Goal: Navigation & Orientation: Go to known website

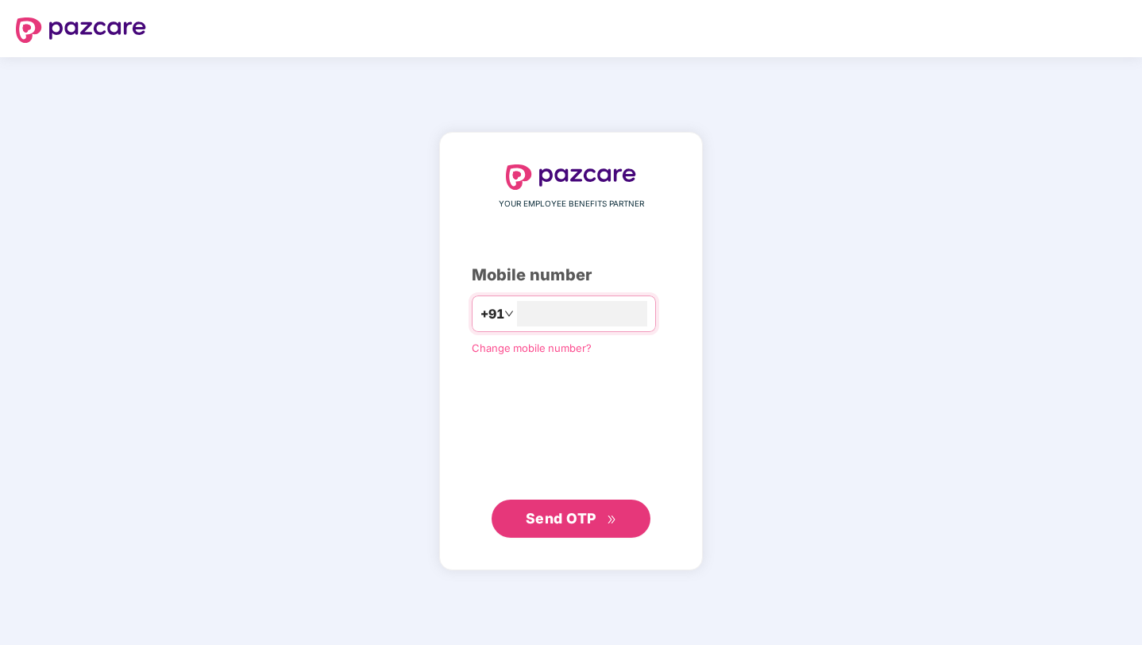
type input "**********"
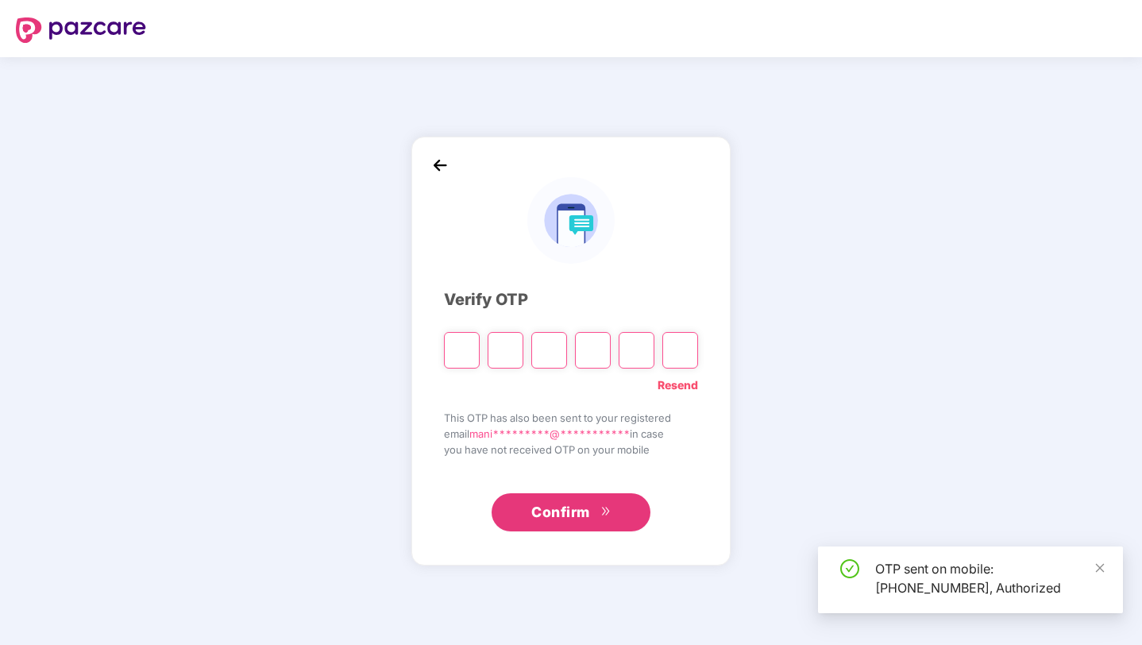
paste input "*"
type input "*"
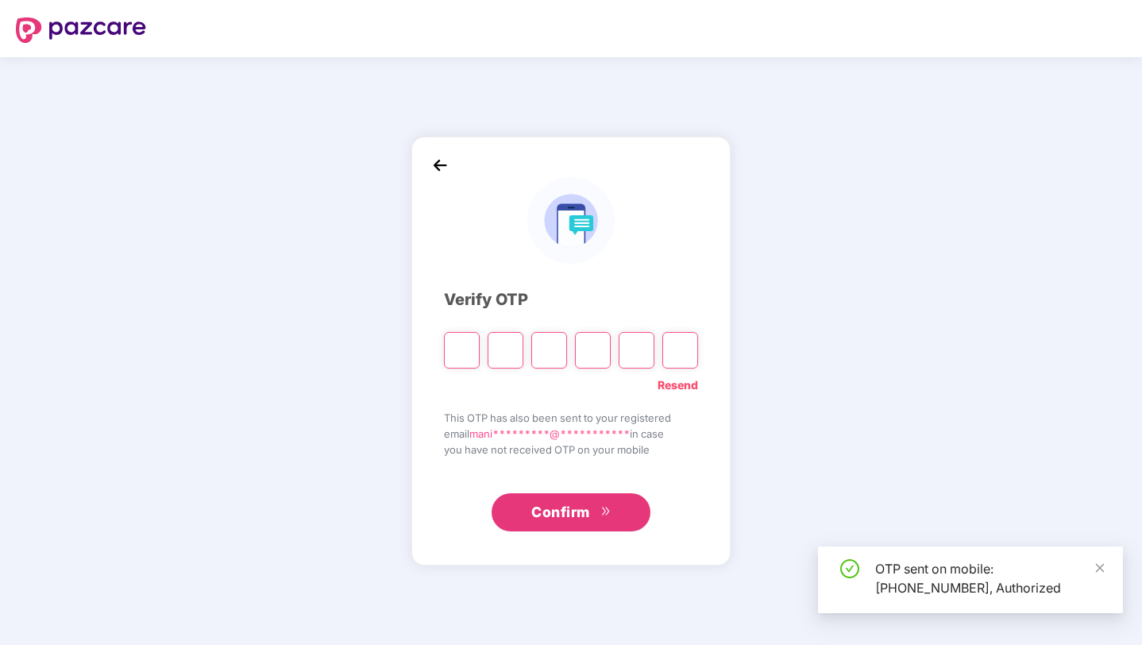
type input "*"
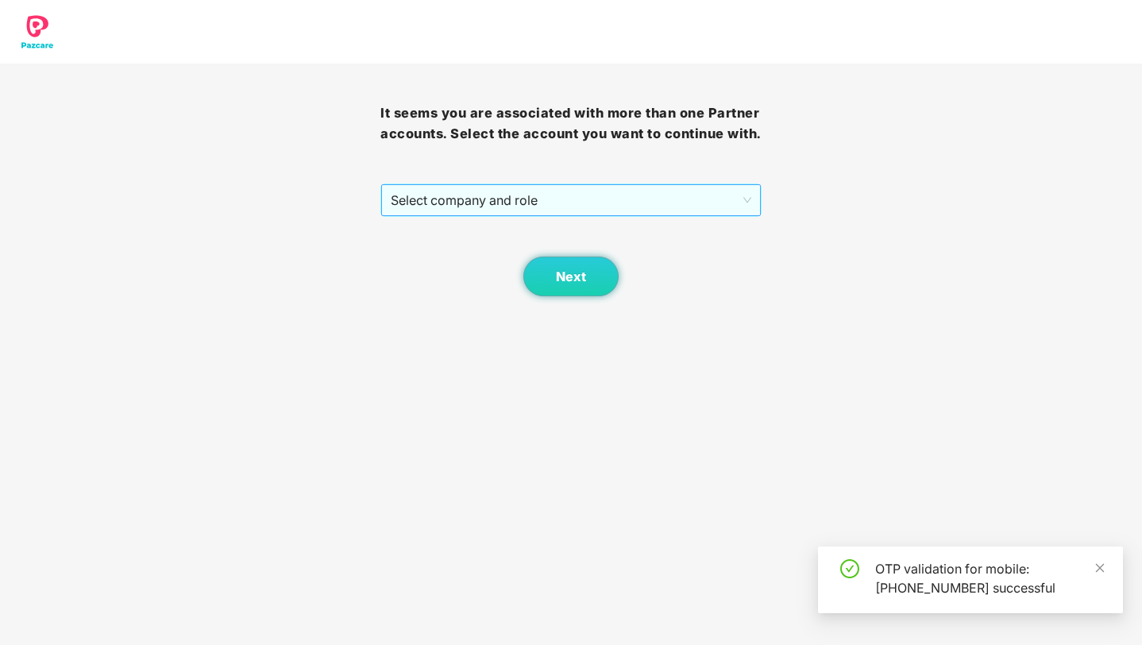
click at [450, 215] on span "Select company and role" at bounding box center [571, 200] width 360 height 30
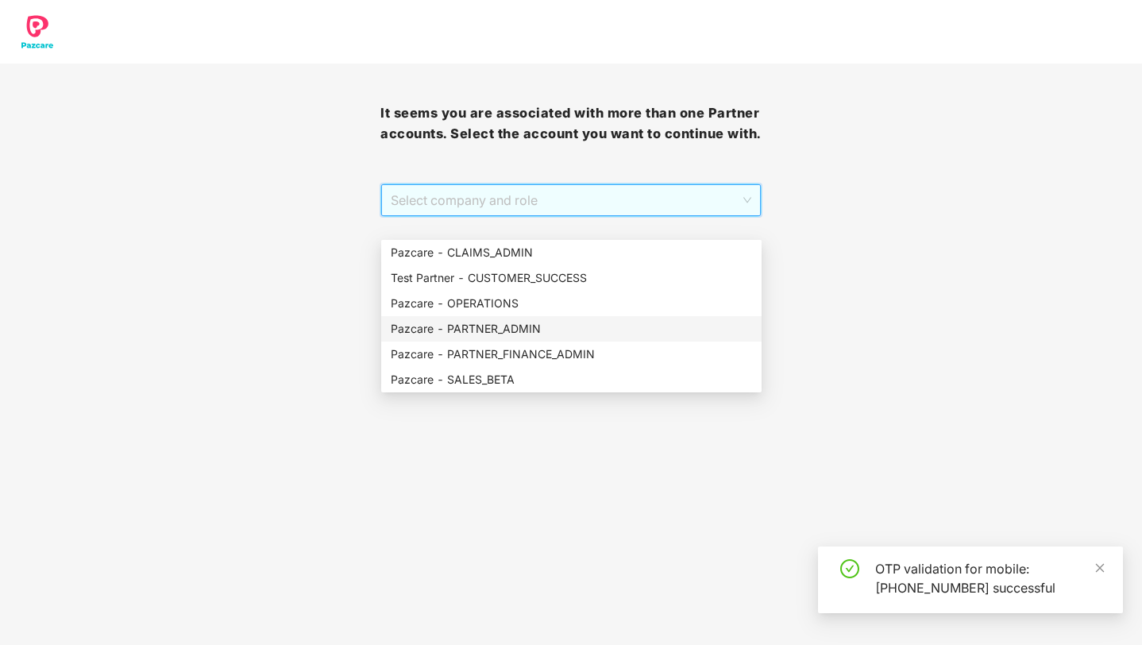
click at [456, 322] on div "Pazcare - PARTNER_ADMIN" at bounding box center [571, 328] width 361 height 17
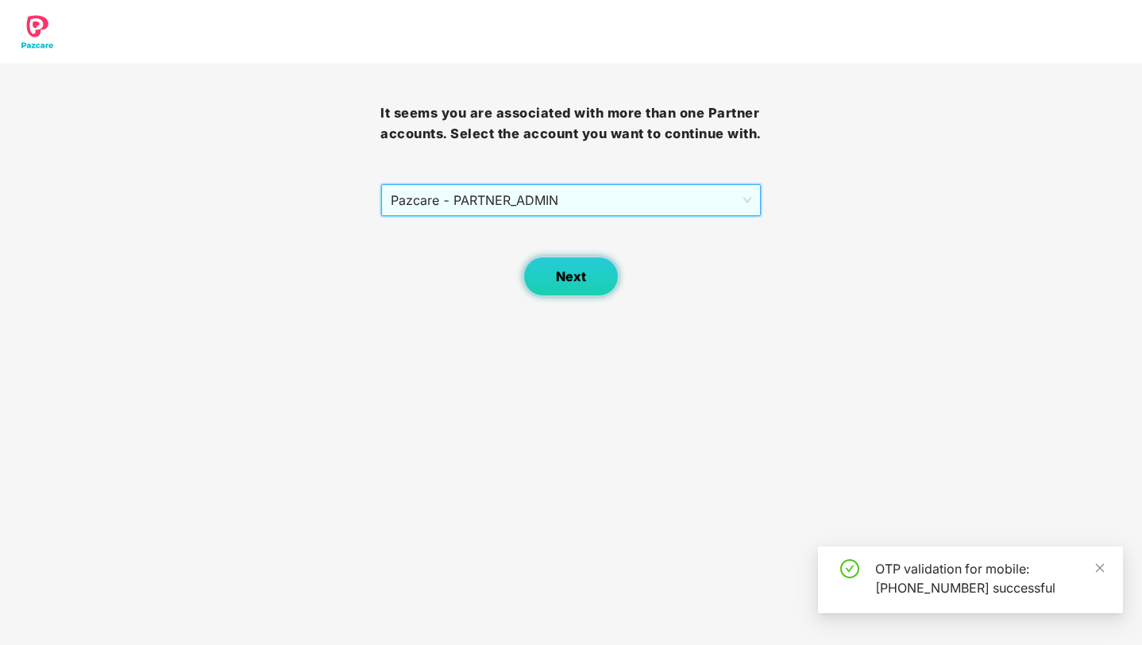
click at [581, 296] on button "Next" at bounding box center [570, 277] width 95 height 40
